Goal: Task Accomplishment & Management: Use online tool/utility

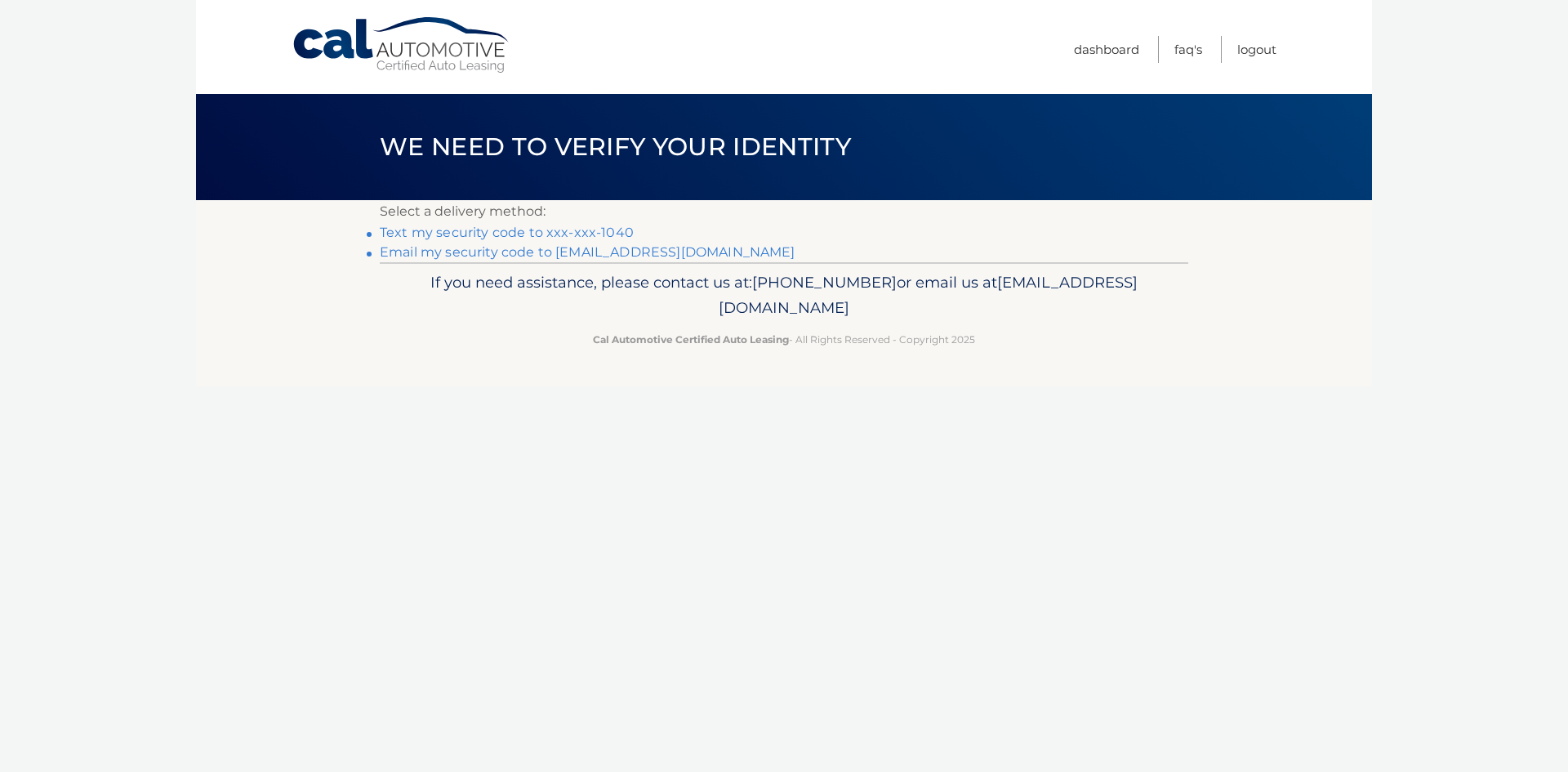
click at [634, 240] on link "Text my security code to xxx-xxx-1040" at bounding box center [506, 232] width 254 height 16
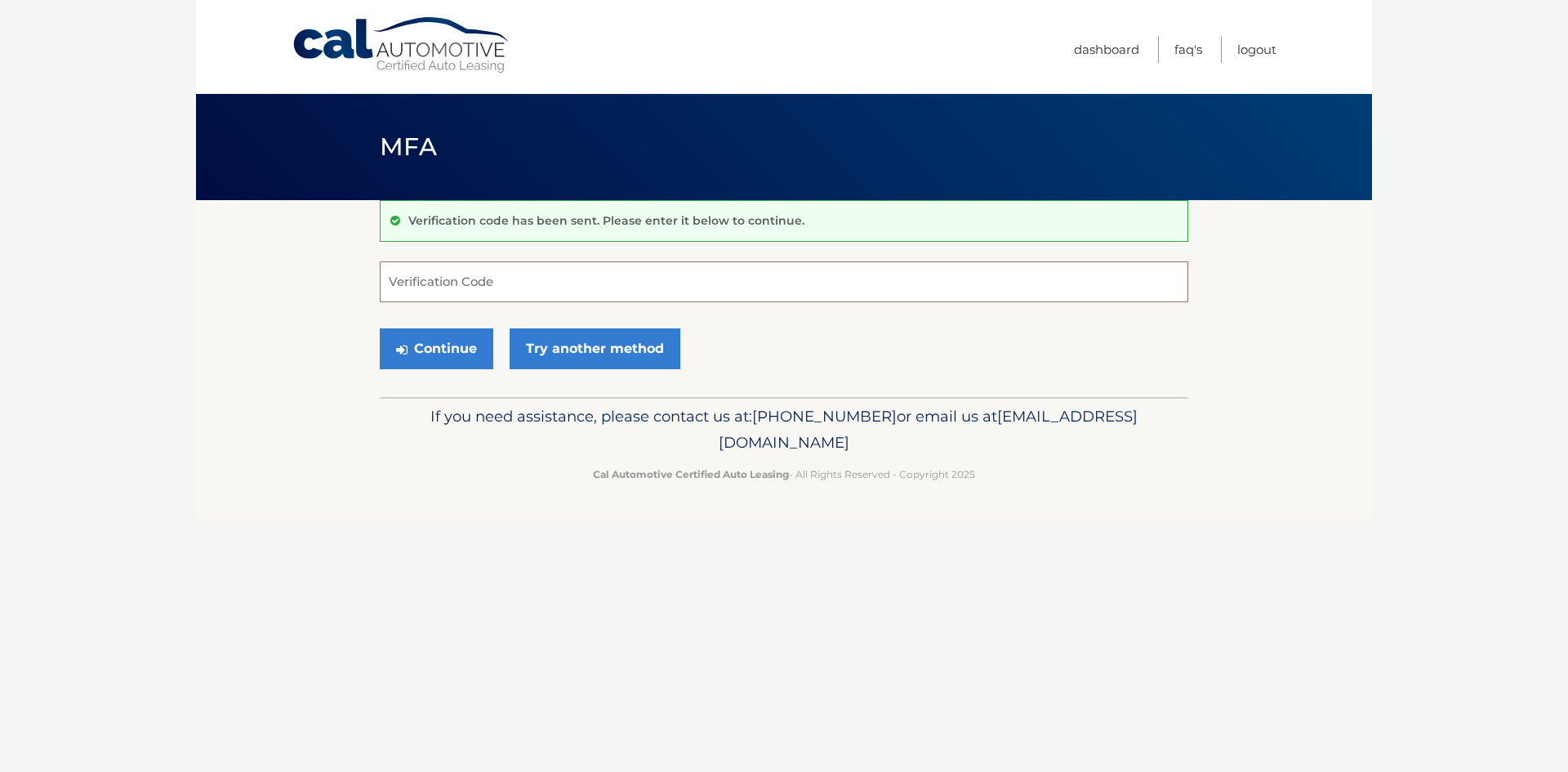
click at [548, 295] on input "Verification Code" at bounding box center [783, 282] width 809 height 41
click at [549, 296] on input "Verification Code" at bounding box center [783, 282] width 809 height 41
type input "583194"
click at [379, 329] on button "Continue" at bounding box center [436, 349] width 113 height 41
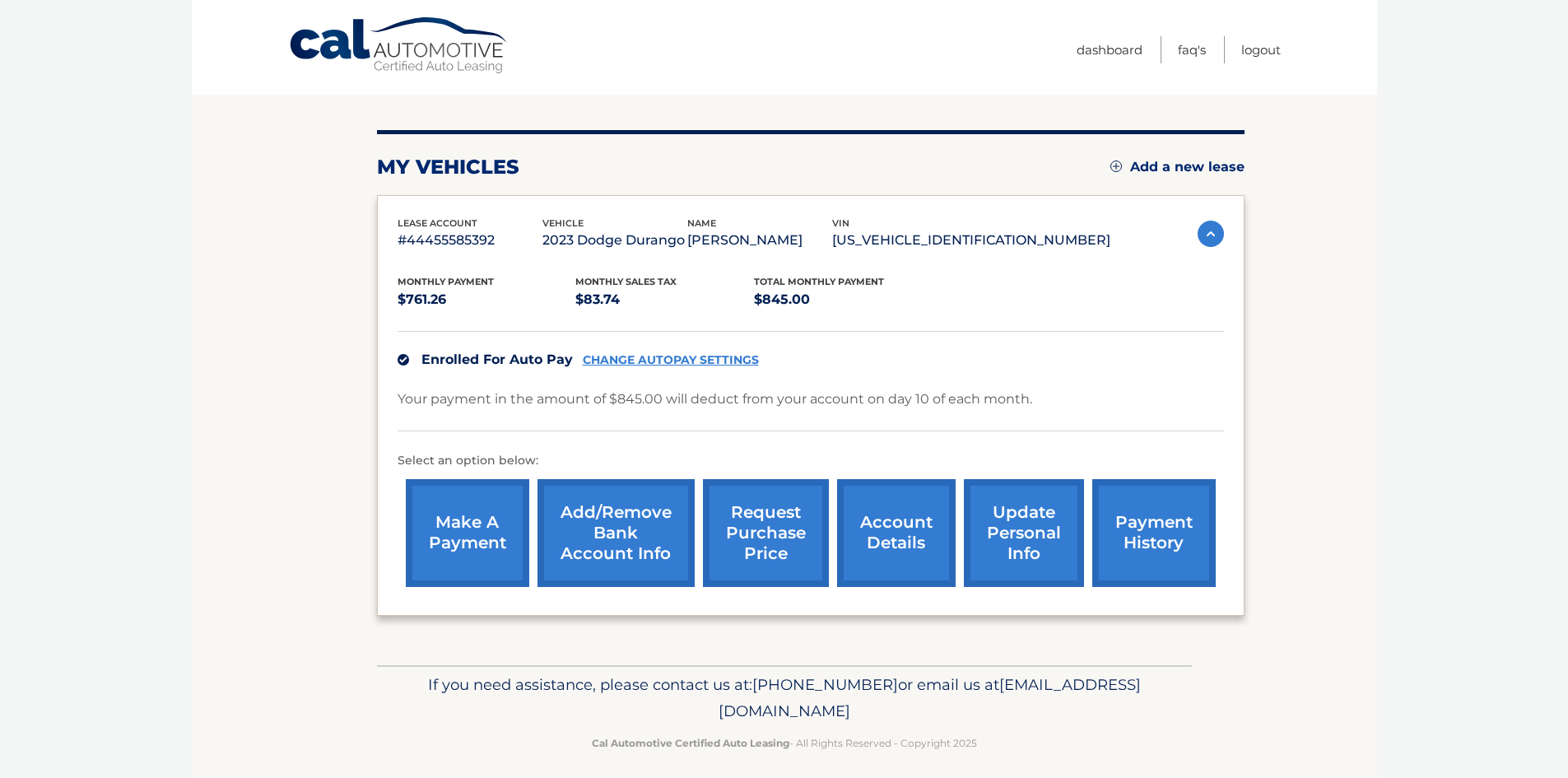
scroll to position [165, 0]
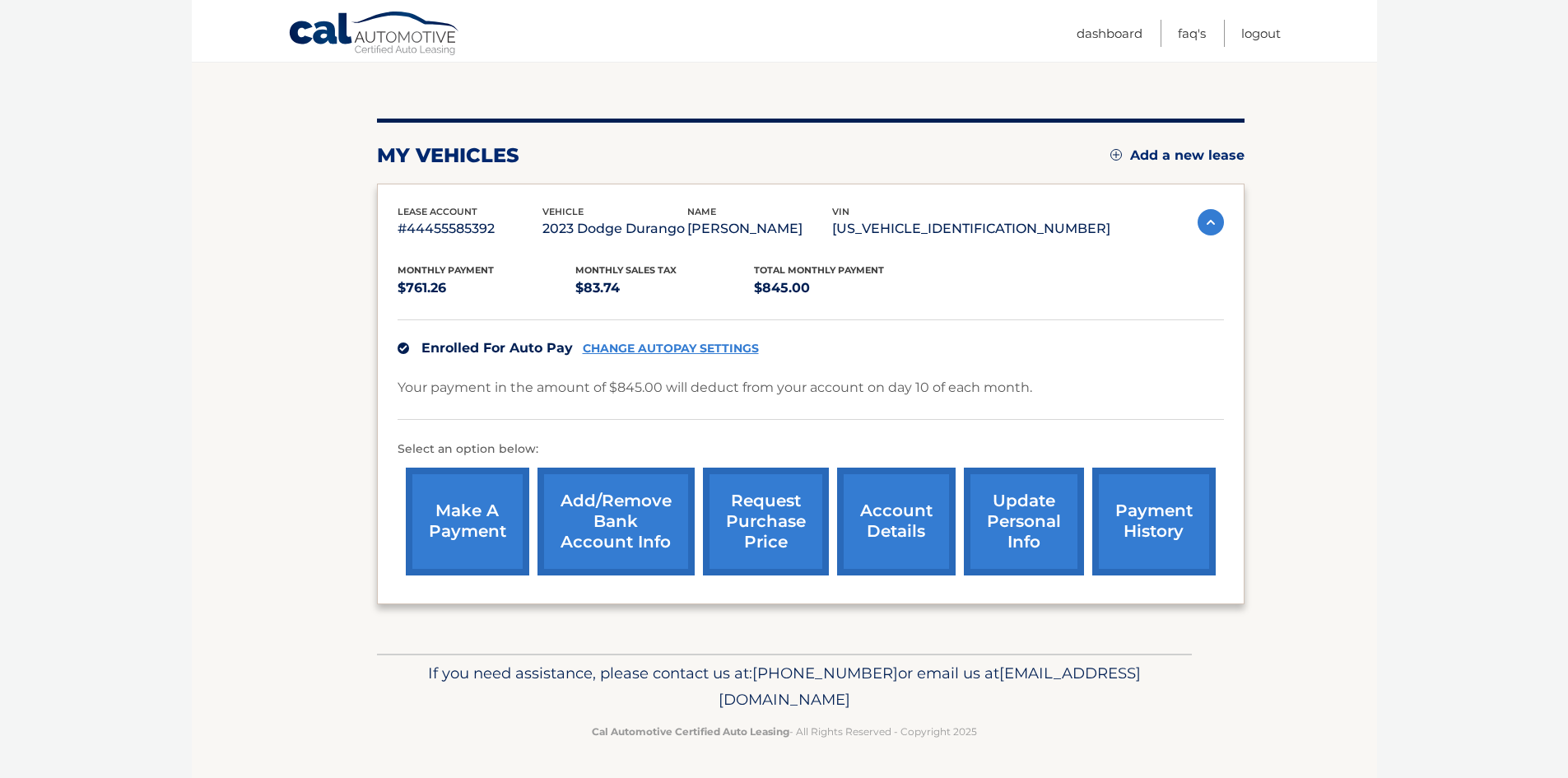
click at [756, 531] on link "request purchase price" at bounding box center [765, 521] width 126 height 108
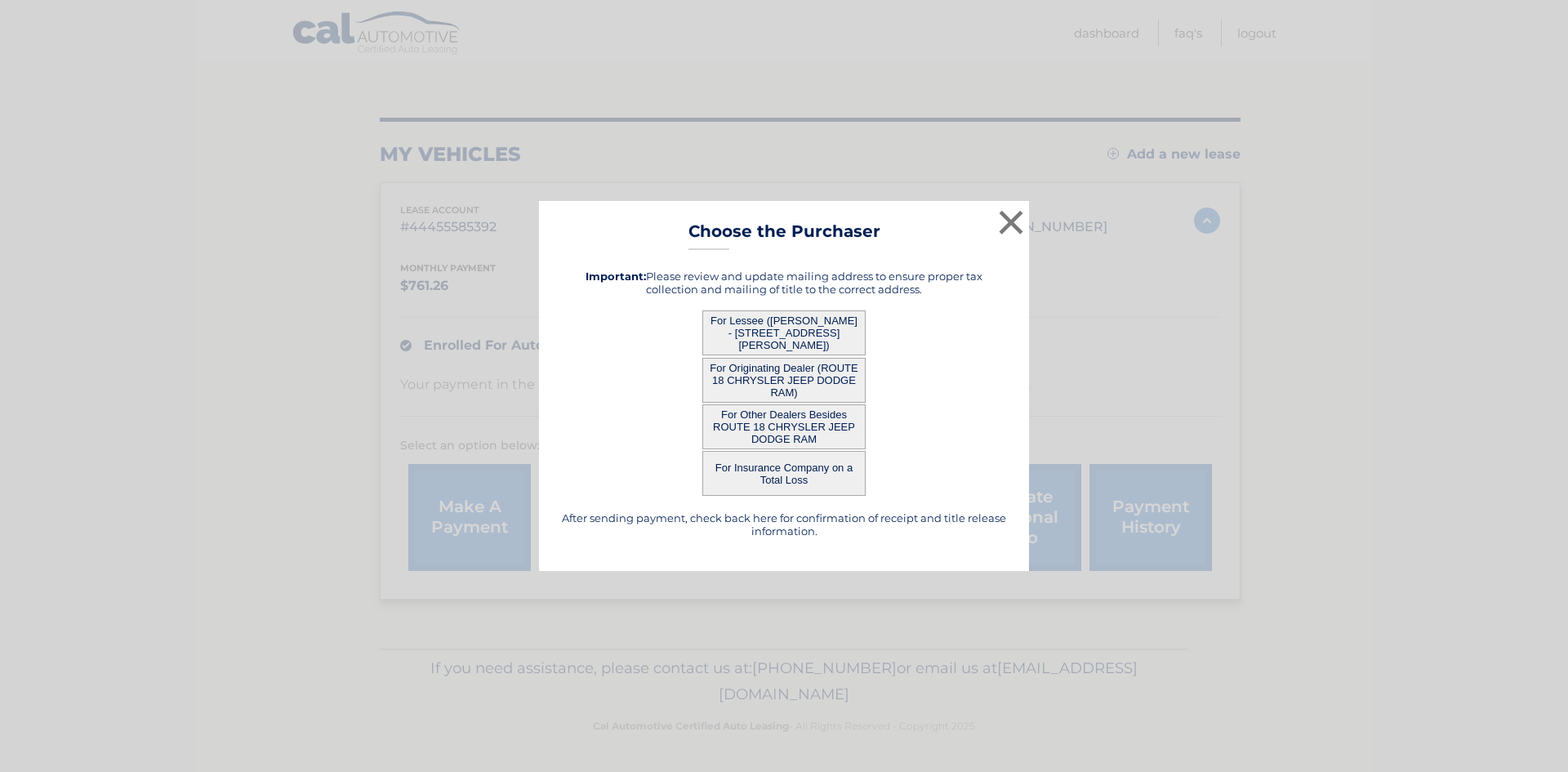
click at [781, 430] on button "For Other Dealers Besides ROUTE 18 CHRYSLER JEEP DODGE RAM" at bounding box center [783, 426] width 163 height 45
click at [781, 428] on button "For Other Dealers Besides ROUTE 18 CHRYSLER JEEP DODGE RAM" at bounding box center [783, 426] width 163 height 45
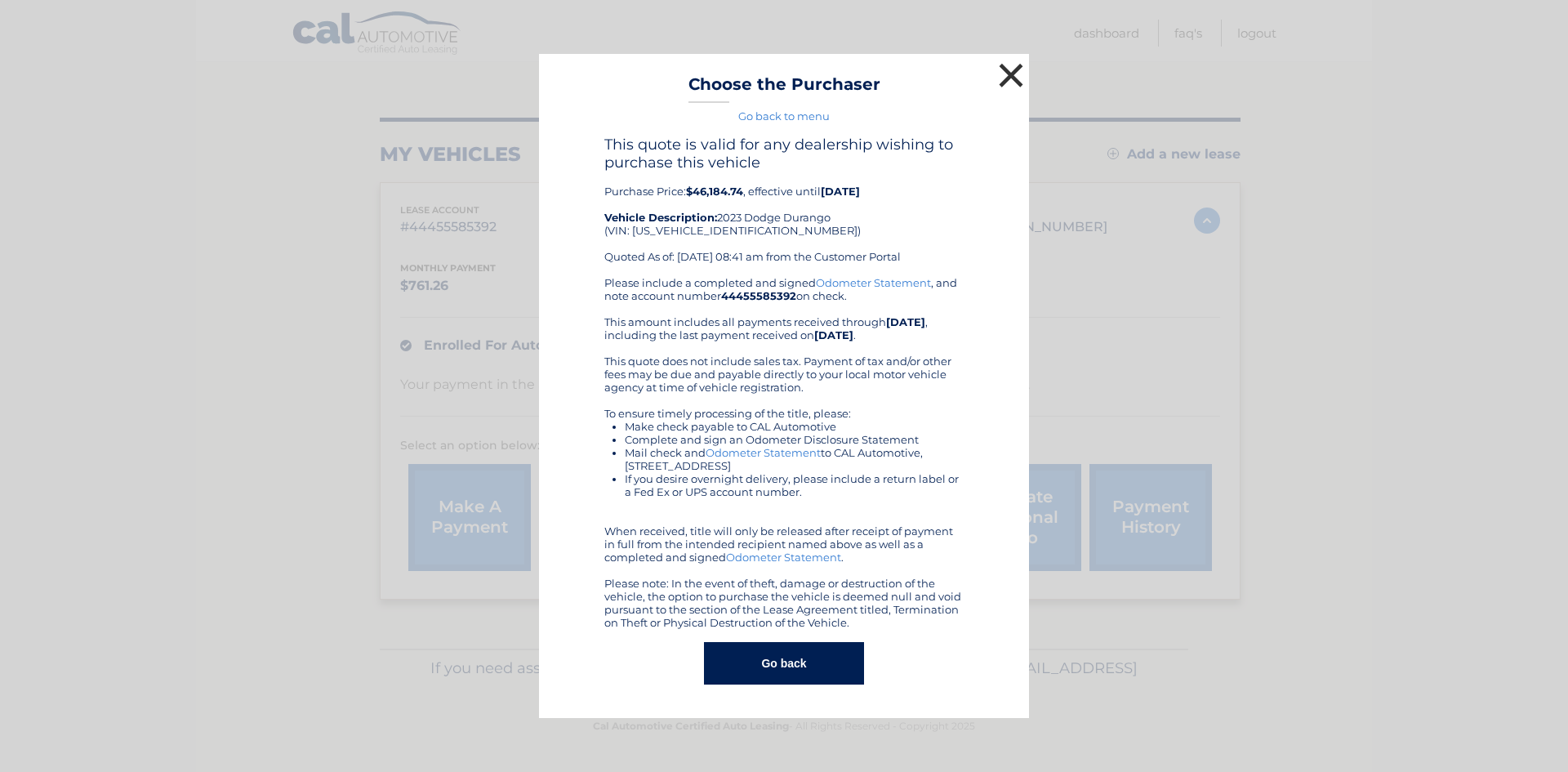
click at [1006, 76] on button "×" at bounding box center [1011, 76] width 33 height 33
